Goal: Download file/media

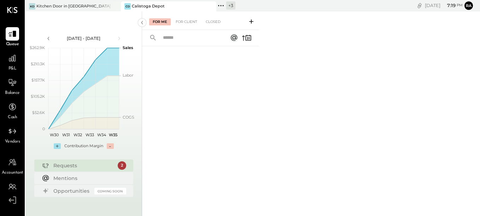
click at [230, 2] on div "+ 3" at bounding box center [230, 5] width 9 height 8
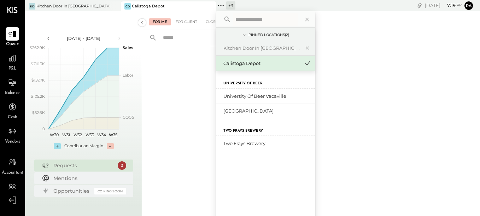
click at [349, 91] on div "For Me For Client Closed" at bounding box center [311, 113] width 338 height 205
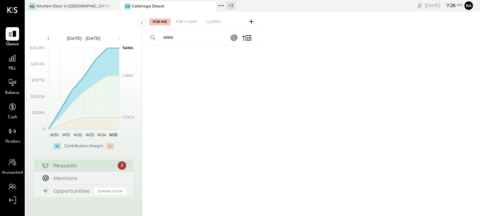
click at [230, 6] on div "+ 3" at bounding box center [230, 5] width 9 height 8
click at [231, 4] on div "+ 3" at bounding box center [230, 5] width 9 height 8
click at [469, 9] on button "Ra" at bounding box center [468, 5] width 8 height 8
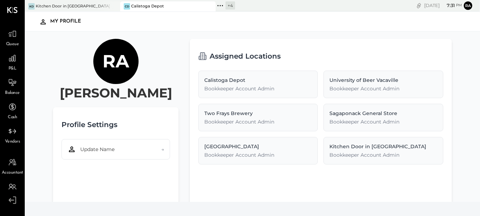
click at [226, 7] on div "+ 4" at bounding box center [230, 5] width 10 height 8
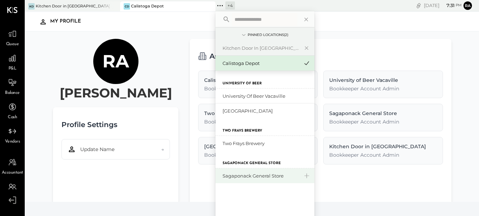
click at [245, 176] on div "Sagaponack General Store" at bounding box center [261, 176] width 76 height 7
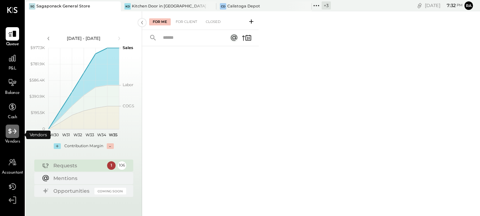
click at [14, 134] on icon at bounding box center [12, 131] width 9 height 9
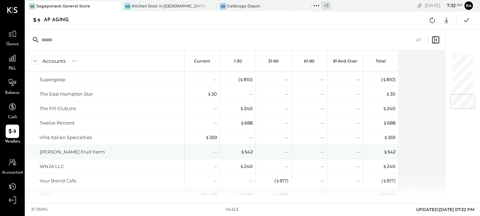
scroll to position [341, 0]
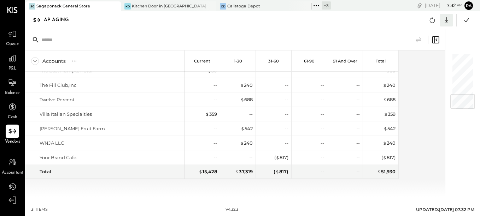
click at [446, 18] on icon at bounding box center [445, 20] width 9 height 9
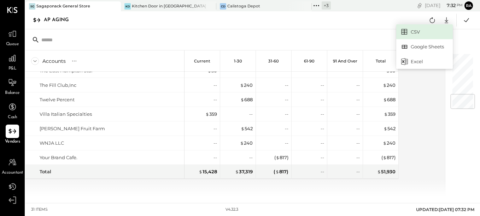
click at [416, 34] on link "CSV" at bounding box center [424, 31] width 57 height 15
